Goal: Information Seeking & Learning: Learn about a topic

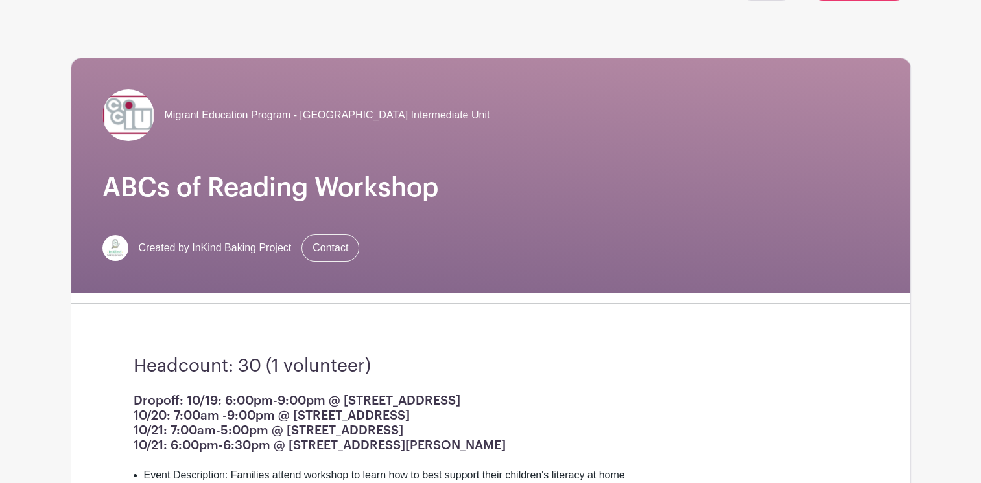
scroll to position [88, 0]
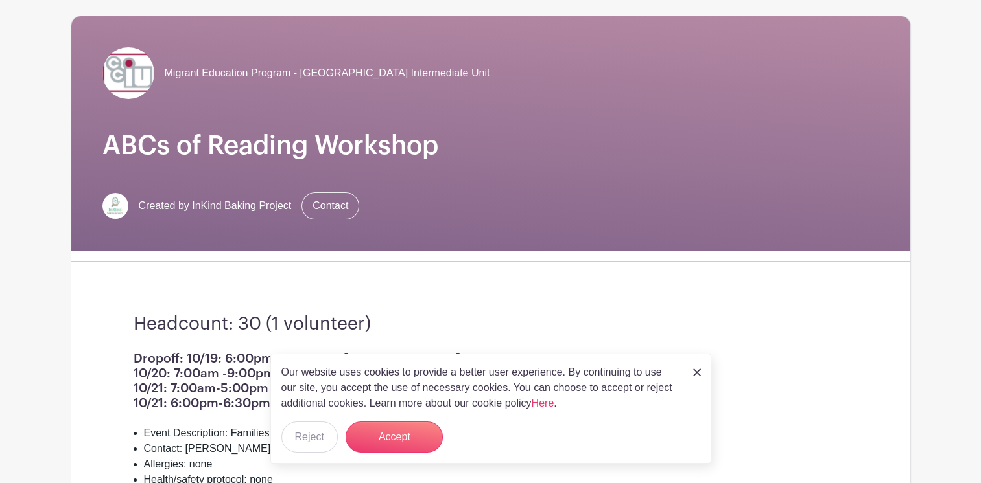
click at [697, 375] on img at bounding box center [697, 373] width 8 height 8
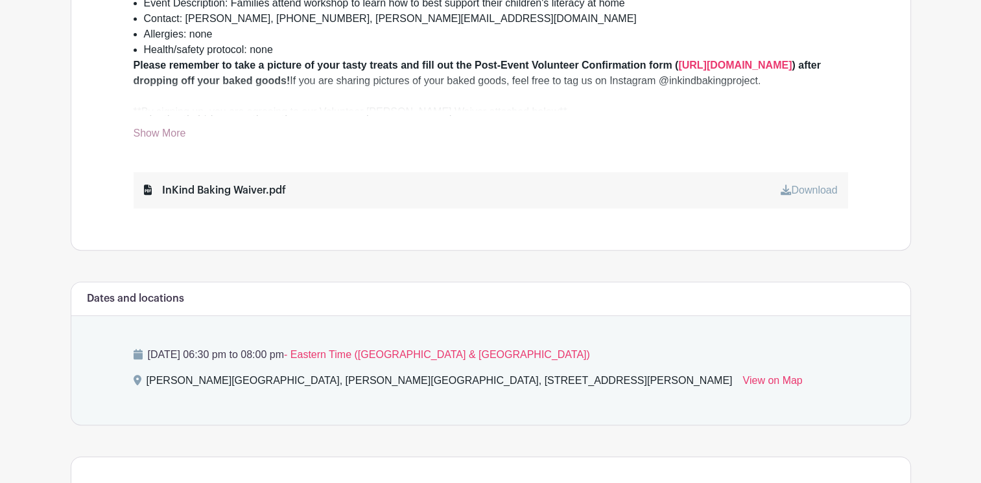
scroll to position [518, 0]
click at [742, 375] on link "View on Map" at bounding box center [772, 383] width 60 height 21
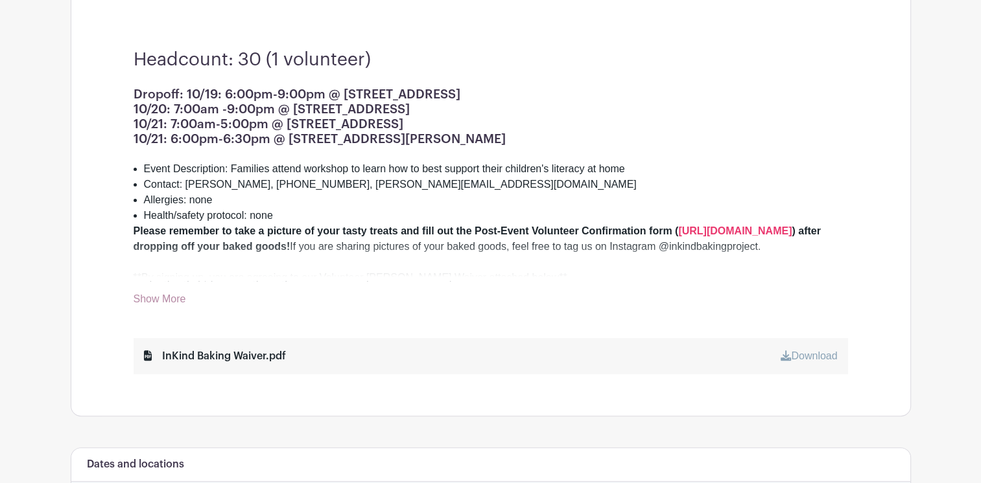
scroll to position [354, 0]
click at [156, 296] on link "Show More" at bounding box center [160, 300] width 52 height 16
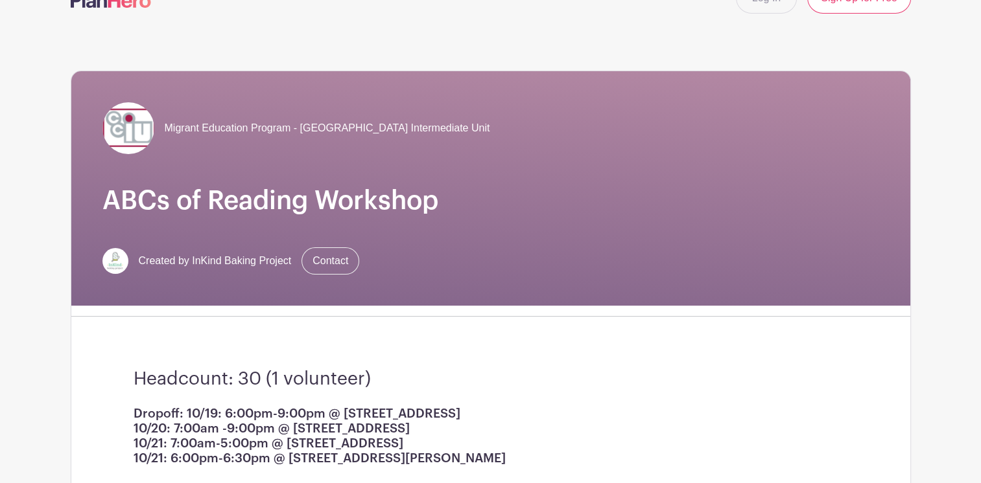
scroll to position [0, 0]
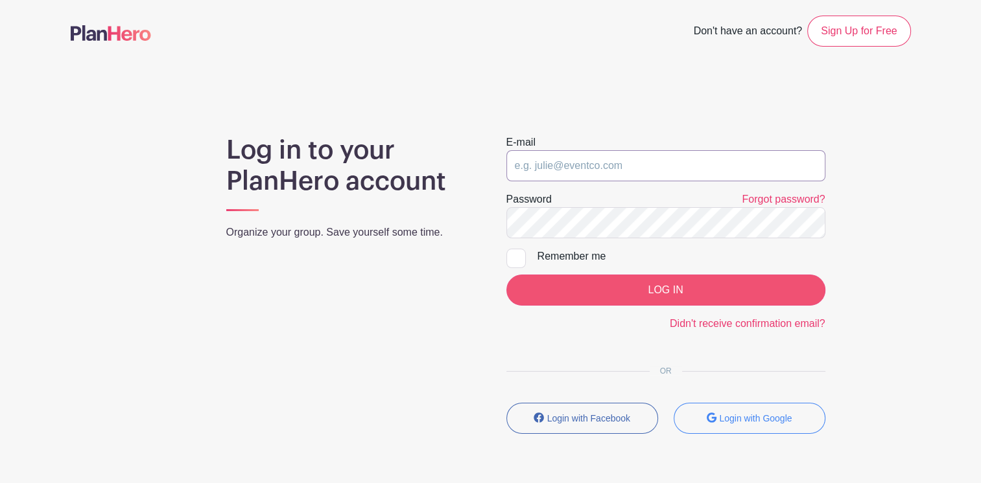
type input "lfredericks@camdencc.edu"
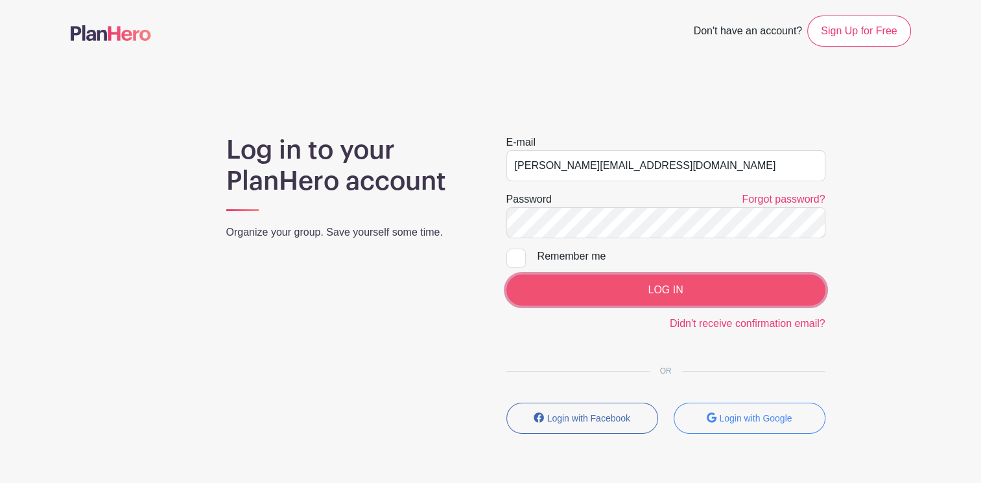
click at [677, 299] on input "LOG IN" at bounding box center [665, 290] width 319 height 31
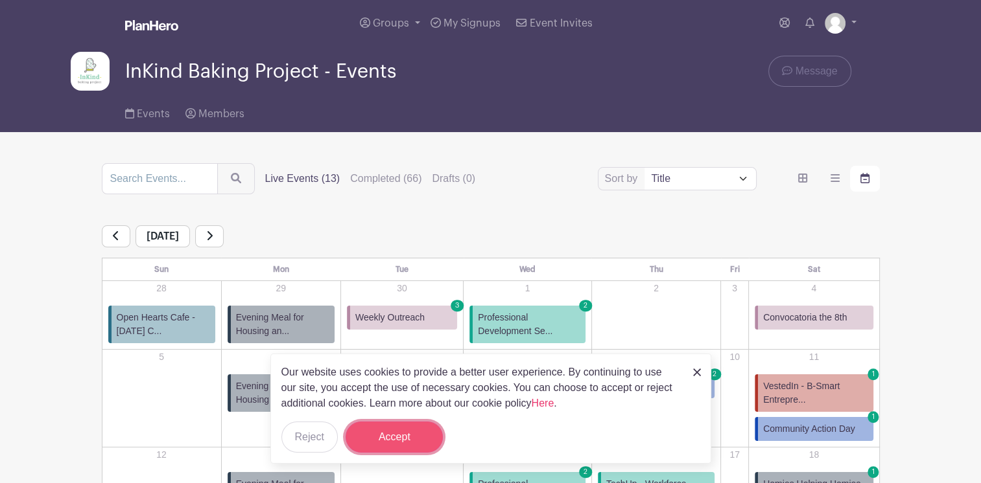
click at [399, 437] on button "Accept" at bounding box center [393, 437] width 97 height 31
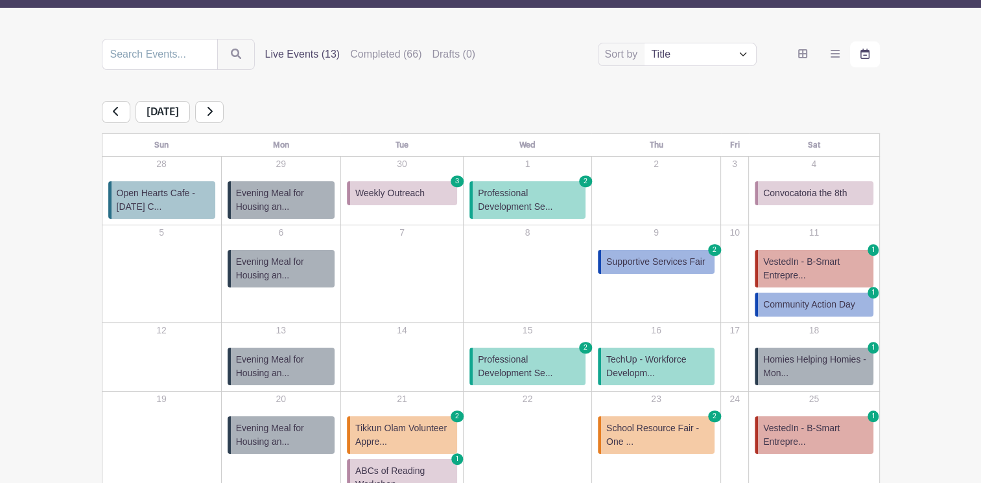
scroll to position [126, 0]
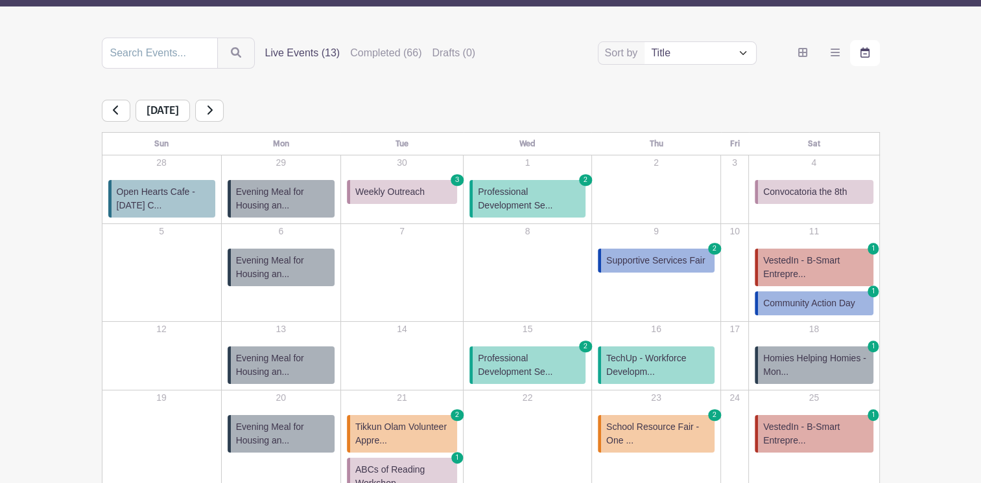
click at [279, 265] on span "Evening Meal for Housing an..." at bounding box center [282, 267] width 93 height 27
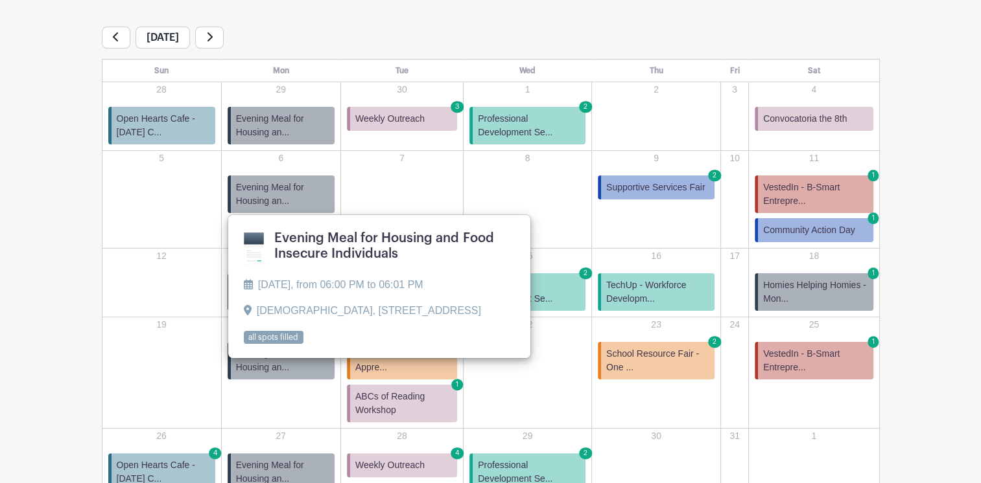
scroll to position [200, 0]
click at [50, 319] on main "Groups All Groups InKind Baking Project - Community Fridges InKind Baking Proje…" at bounding box center [490, 189] width 981 height 778
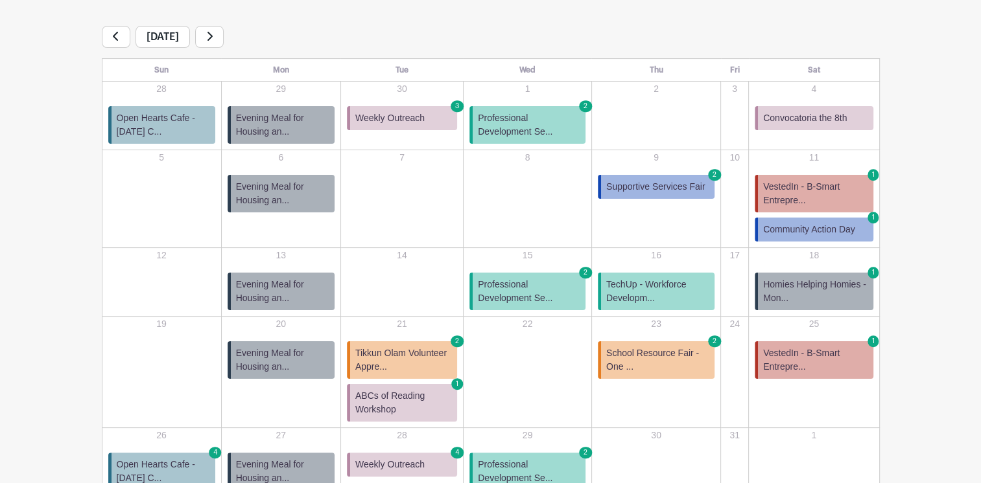
click at [283, 356] on span "Evening Meal for Housing an..." at bounding box center [282, 360] width 93 height 27
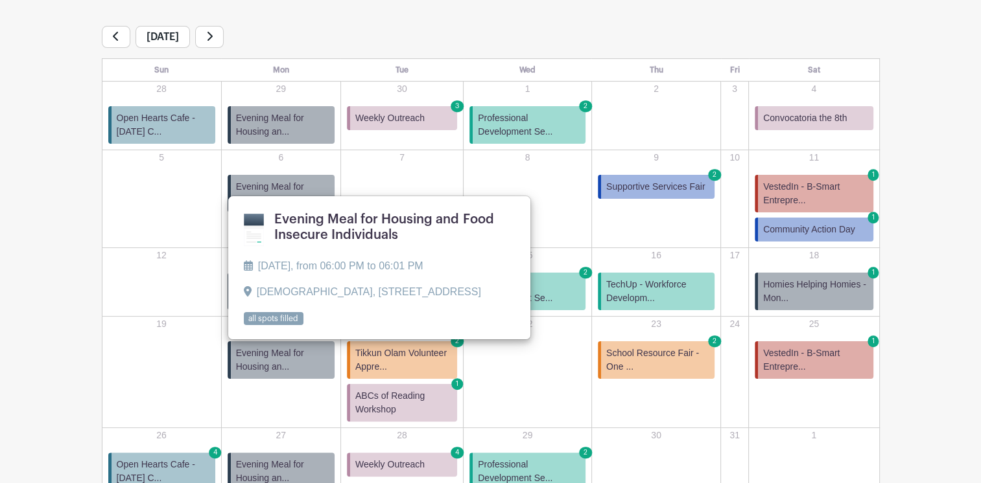
click at [33, 305] on main "Groups All Groups InKind Baking Project - Community Fridges InKind Baking Proje…" at bounding box center [490, 189] width 981 height 778
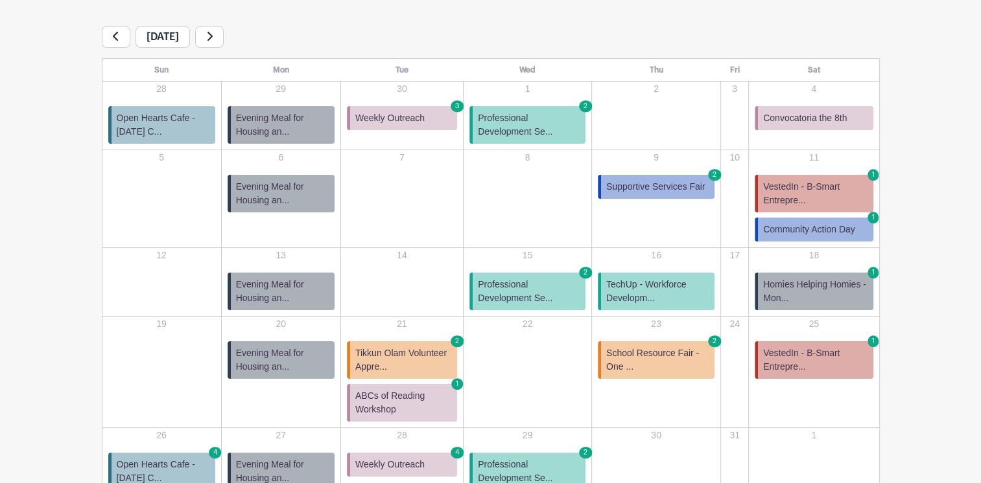
scroll to position [293, 0]
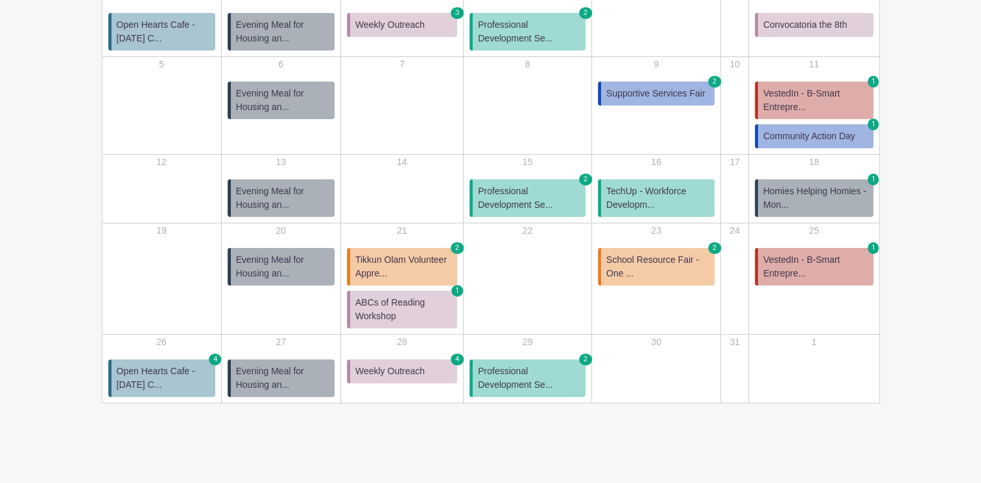
click at [275, 375] on span "Evening Meal for Housing an..." at bounding box center [282, 378] width 93 height 27
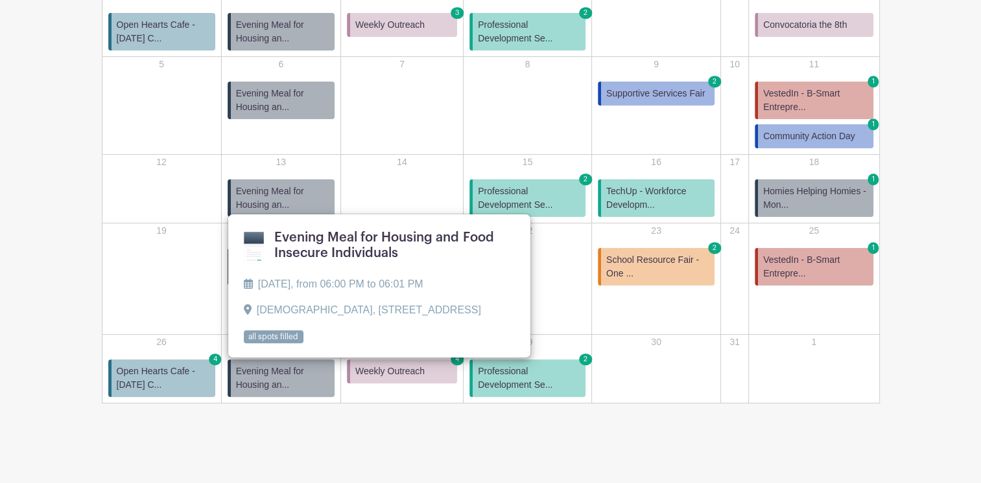
click at [93, 330] on turbo-frame "Sort by Title Recently modified Newest Upcoming dates Live Events (13) Complete…" at bounding box center [491, 136] width 840 height 533
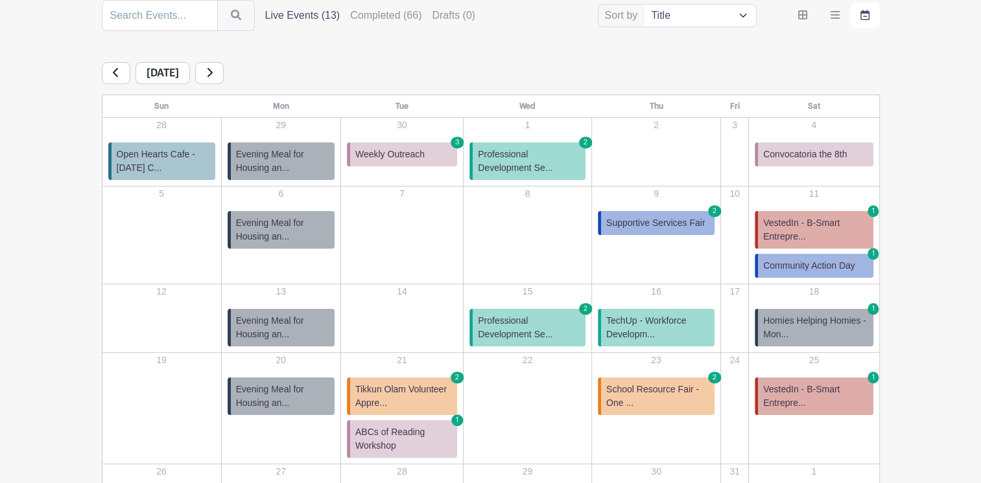
scroll to position [163, 0]
click at [404, 394] on span "Tikkun Olam Volunteer Appre..." at bounding box center [403, 397] width 97 height 27
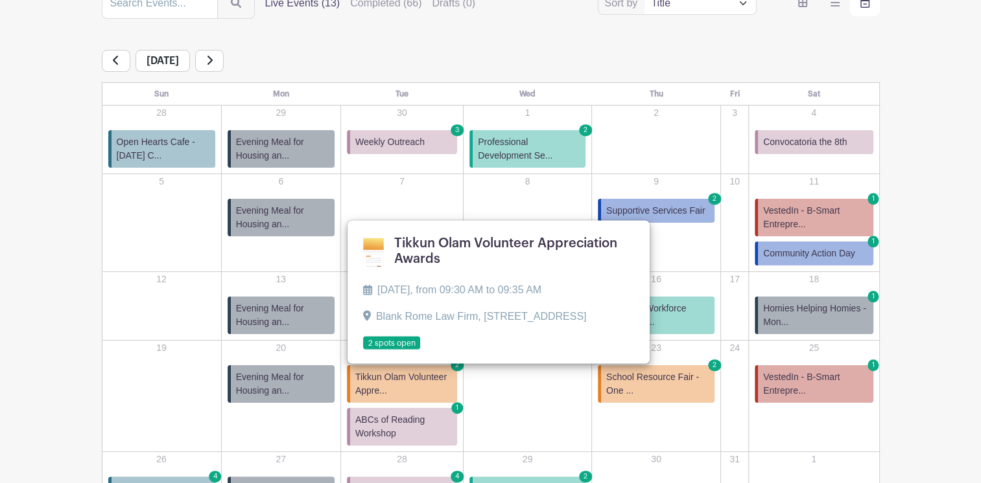
scroll to position [156, 0]
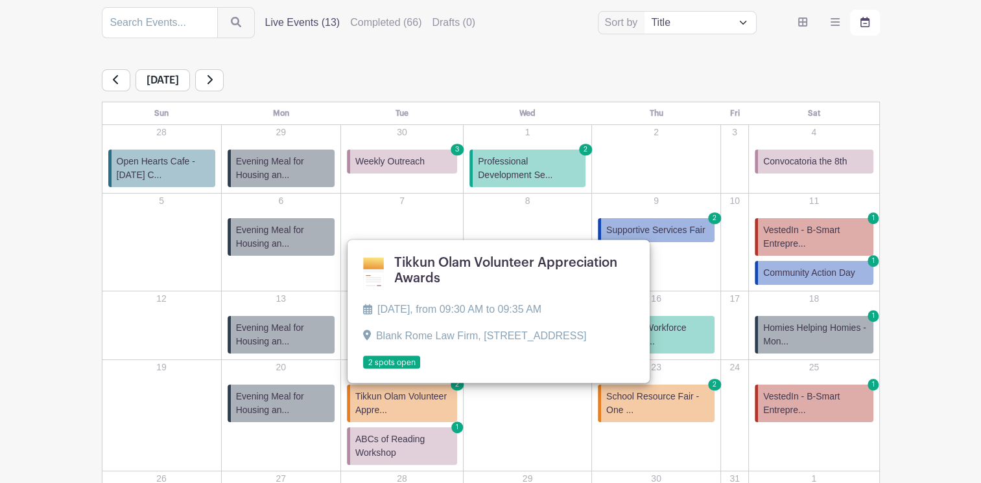
click at [363, 369] on link at bounding box center [363, 369] width 0 height 0
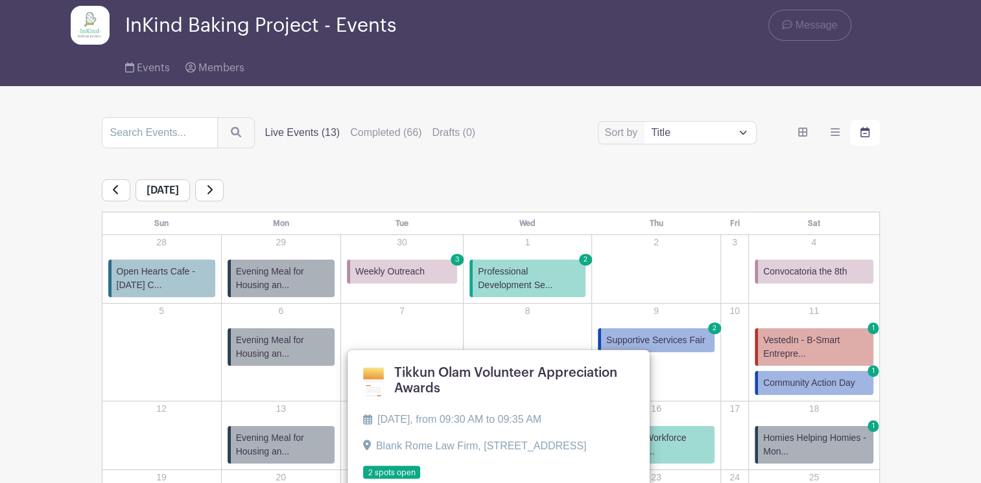
scroll to position [156, 0]
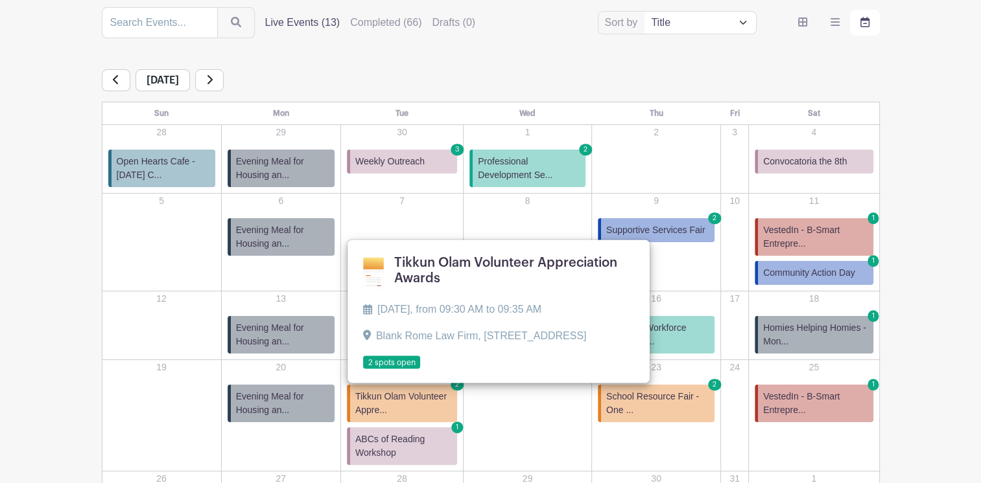
click at [745, 79] on div "[DATE]" at bounding box center [491, 80] width 778 height 22
click at [953, 175] on main "Groups All Groups InKind Baking Project - Community Fridges InKind Baking Proje…" at bounding box center [490, 233] width 981 height 778
click at [363, 369] on link at bounding box center [363, 369] width 0 height 0
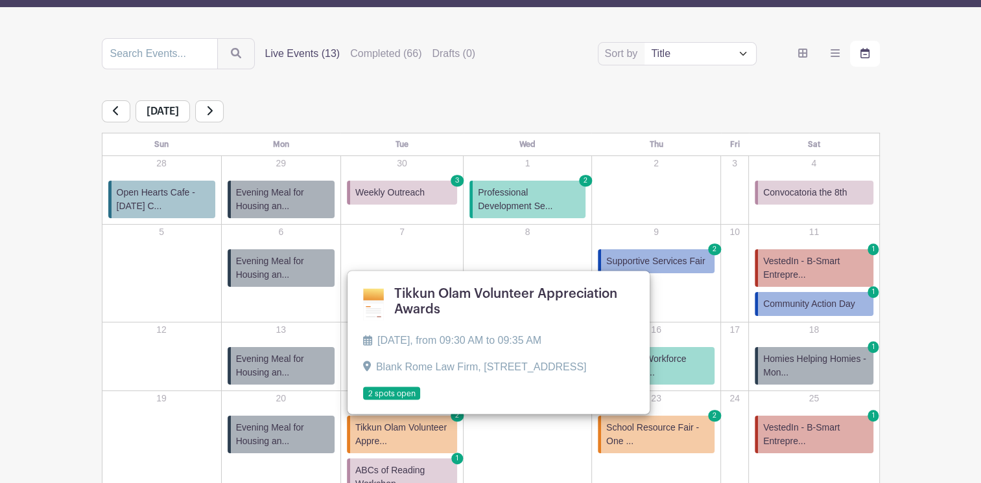
scroll to position [156, 0]
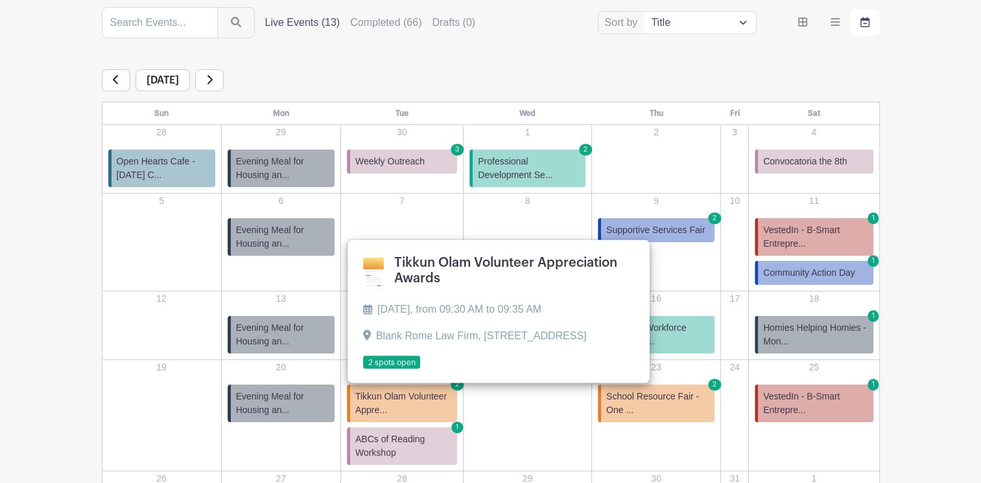
click at [539, 437] on td "22" at bounding box center [527, 415] width 128 height 111
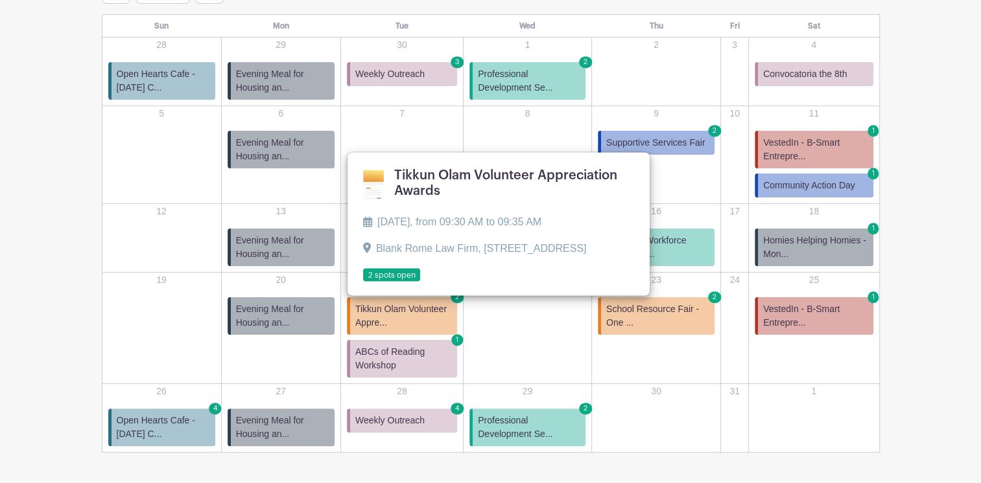
scroll to position [244, 0]
click at [641, 134] on link "Supportive Services Fair 2" at bounding box center [656, 142] width 117 height 24
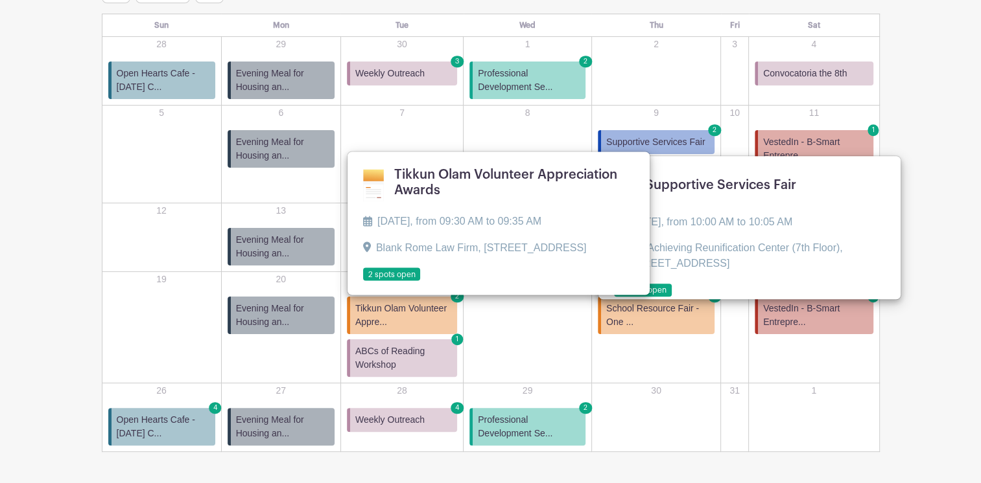
click at [614, 297] on link at bounding box center [614, 297] width 0 height 0
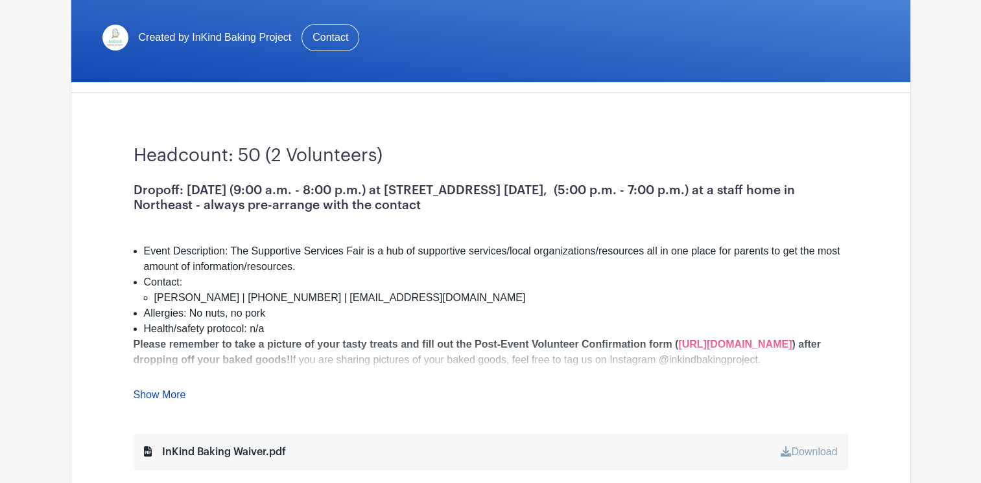
scroll to position [242, 0]
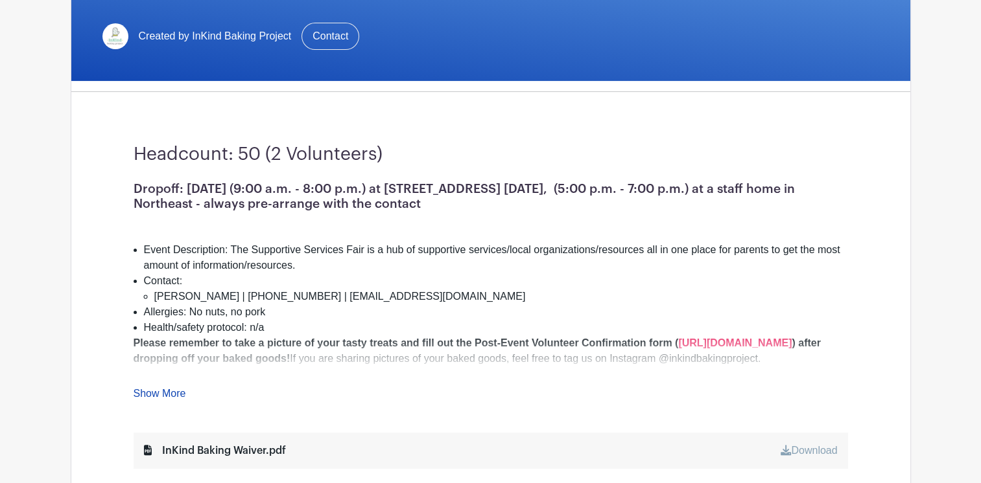
click at [156, 395] on link "Show More" at bounding box center [160, 396] width 52 height 16
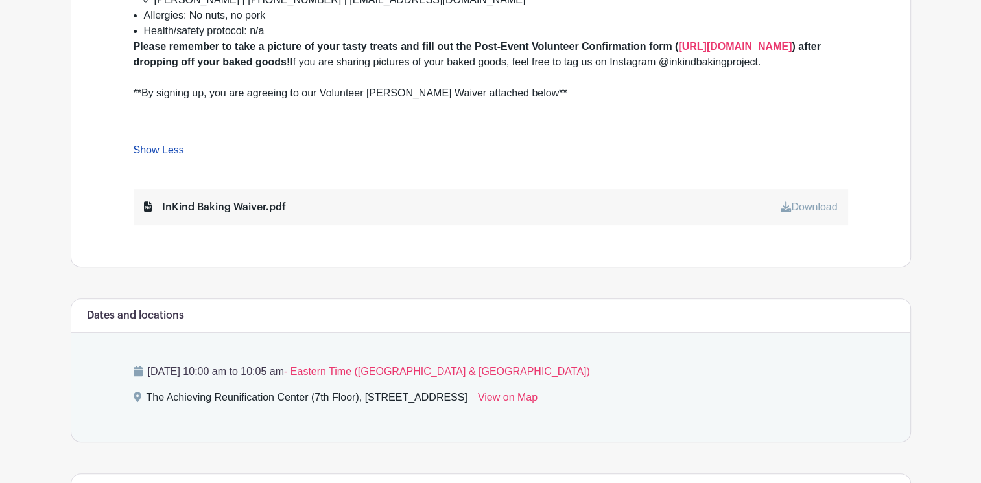
scroll to position [765, 0]
